Goal: Information Seeking & Learning: Learn about a topic

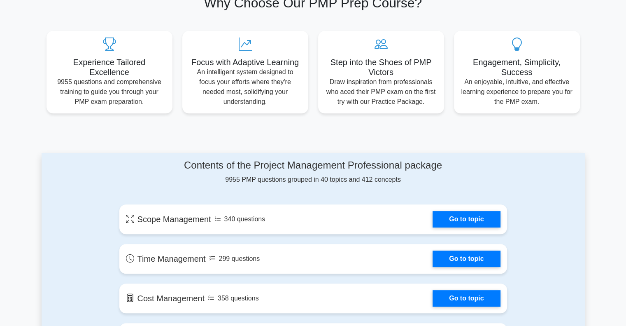
scroll to position [288, 0]
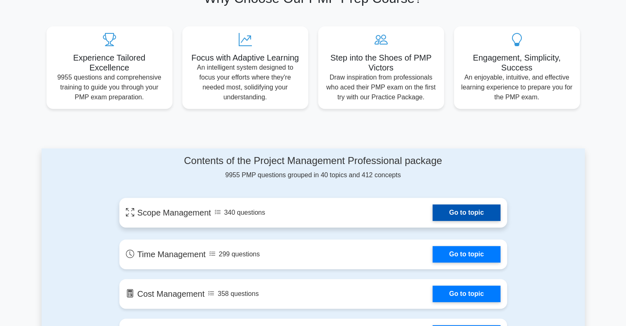
click at [460, 216] on link "Go to topic" at bounding box center [467, 212] width 68 height 16
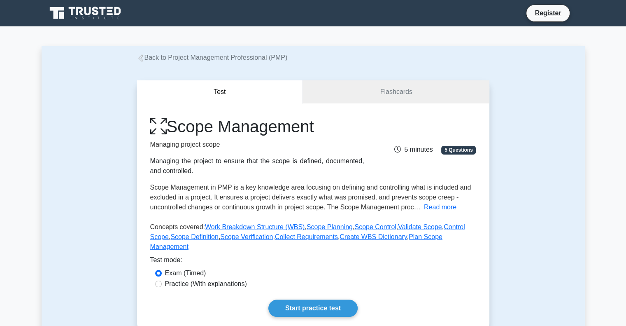
scroll to position [41, 0]
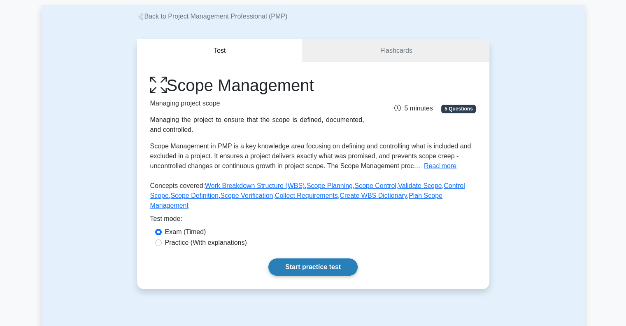
click at [318, 258] on link "Start practice test" at bounding box center [313, 266] width 89 height 17
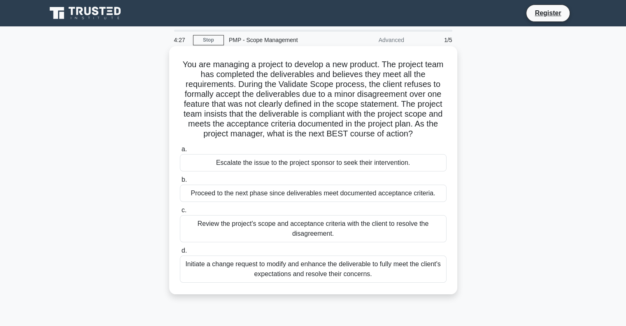
click at [264, 271] on div "Initiate a change request to modify and enhance the deliverable to fully meet t…" at bounding box center [313, 268] width 267 height 27
click at [180, 253] on input "d. Initiate a change request to modify and enhance the deliverable to fully mee…" at bounding box center [180, 250] width 0 height 5
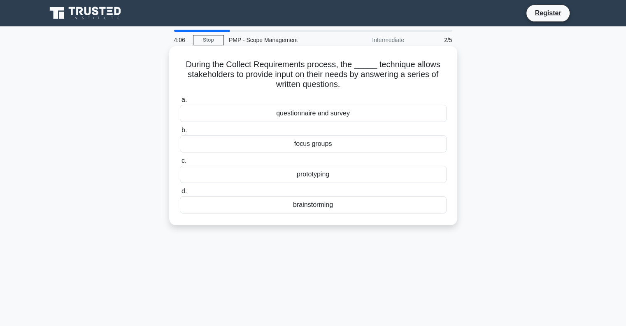
click at [300, 148] on div "focus groups" at bounding box center [313, 143] width 267 height 17
click at [180, 133] on input "b. focus groups" at bounding box center [180, 130] width 0 height 5
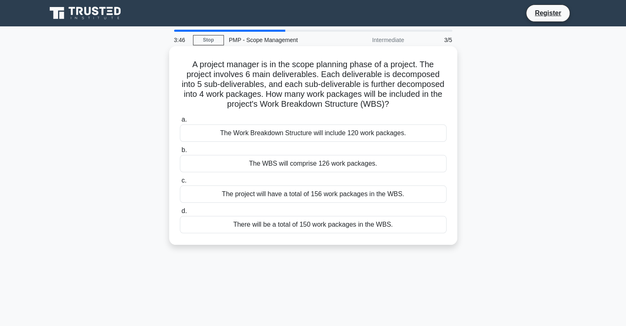
click at [315, 133] on div "The Work Breakdown Structure will include 120 work packages." at bounding box center [313, 132] width 267 height 17
click at [180, 122] on input "a. The Work Breakdown Structure will include 120 work packages." at bounding box center [180, 119] width 0 height 5
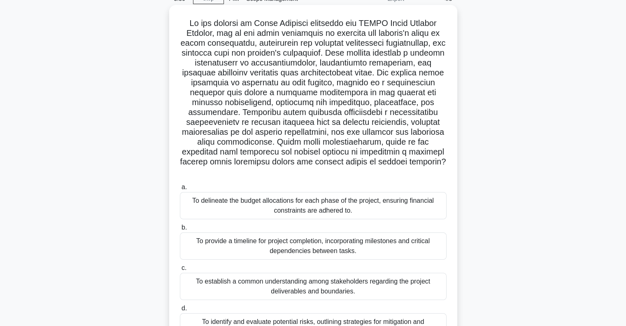
scroll to position [82, 0]
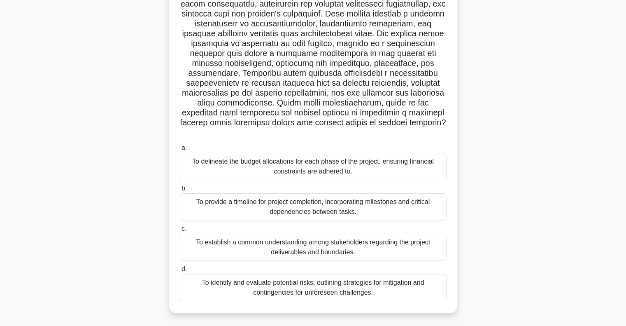
drag, startPoint x: 306, startPoint y: 280, endPoint x: 306, endPoint y: 276, distance: 4.1
click at [306, 280] on div "To identify and evaluate potential risks, outlining strategies for mitigation a…" at bounding box center [313, 287] width 267 height 27
click at [180, 272] on input "d. To identify and evaluate potential risks, outlining strategies for mitigatio…" at bounding box center [180, 268] width 0 height 5
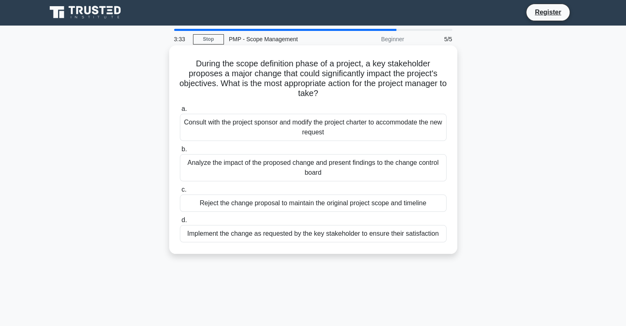
scroll to position [0, 0]
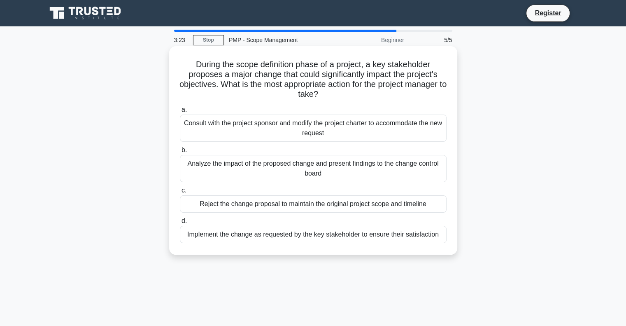
click at [251, 168] on div "Analyze the impact of the proposed change and present findings to the change co…" at bounding box center [313, 168] width 267 height 27
click at [180, 153] on input "b. Analyze the impact of the proposed change and present findings to the change…" at bounding box center [180, 149] width 0 height 5
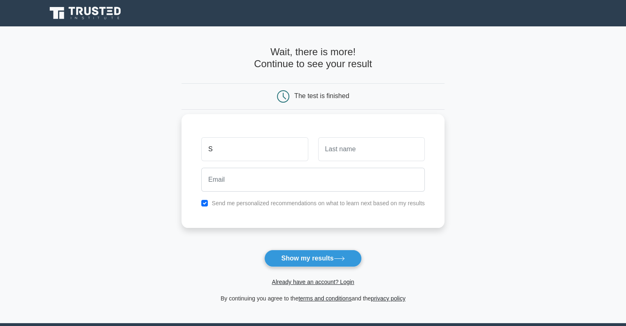
type input "SIddhartha"
click at [348, 152] on input "text" at bounding box center [371, 149] width 107 height 24
type input "Khimani"
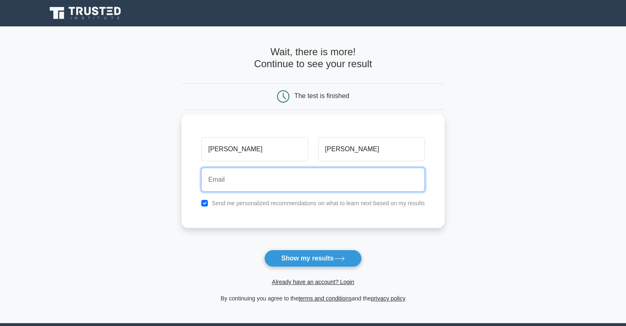
click at [297, 186] on input "email" at bounding box center [313, 180] width 224 height 24
type input "siddskhimani@gmail.com"
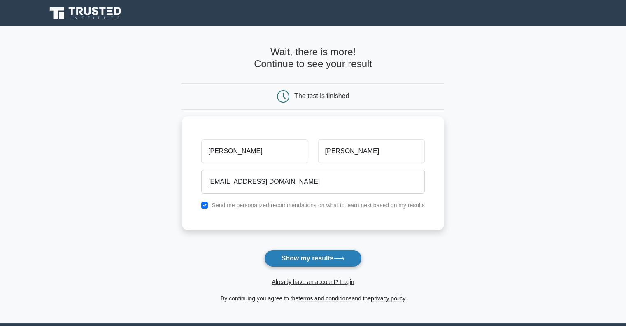
click at [301, 259] on button "Show my results" at bounding box center [312, 258] width 97 height 17
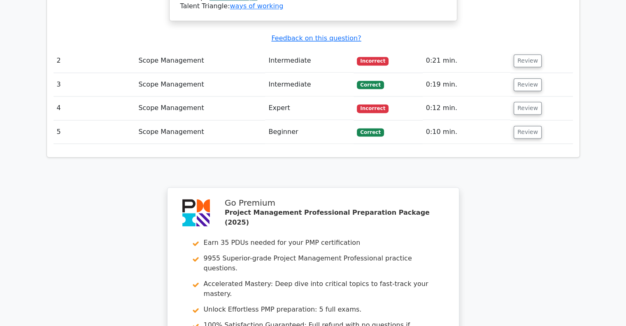
scroll to position [1234, 0]
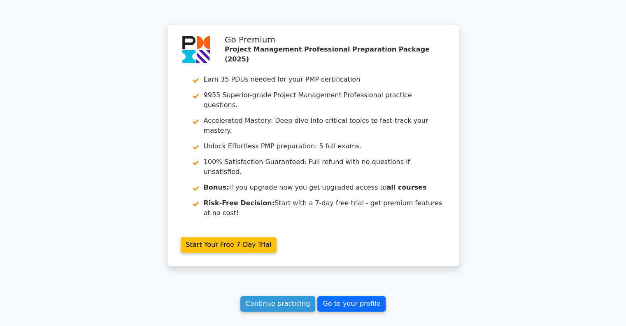
click at [353, 296] on link "Go to your profile" at bounding box center [352, 304] width 68 height 16
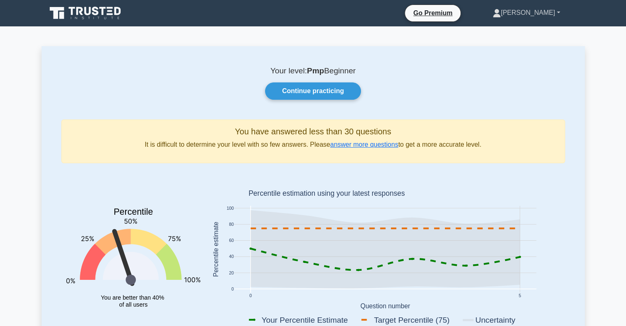
click at [534, 13] on link "[PERSON_NAME]" at bounding box center [526, 13] width 107 height 16
click at [516, 31] on link "Profile" at bounding box center [506, 32] width 65 height 13
click at [441, 12] on link "Go Premium" at bounding box center [433, 13] width 49 height 10
